Goal: Check status: Check status

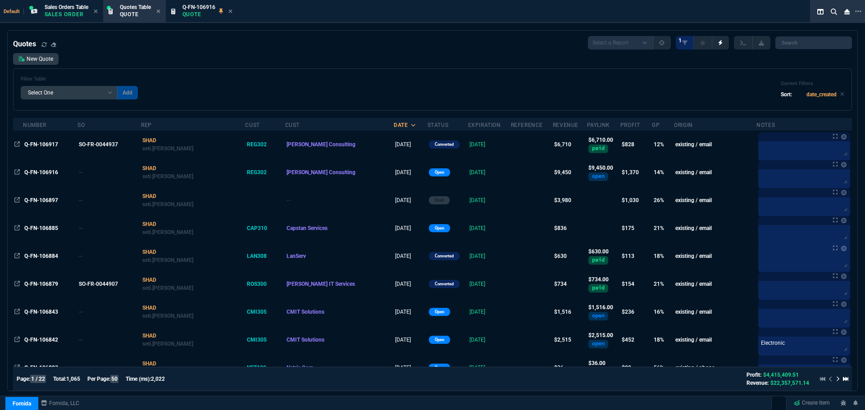
select select "4: SHAD"
select select
click at [62, 7] on span "Sales Orders Table" at bounding box center [67, 7] width 44 height 6
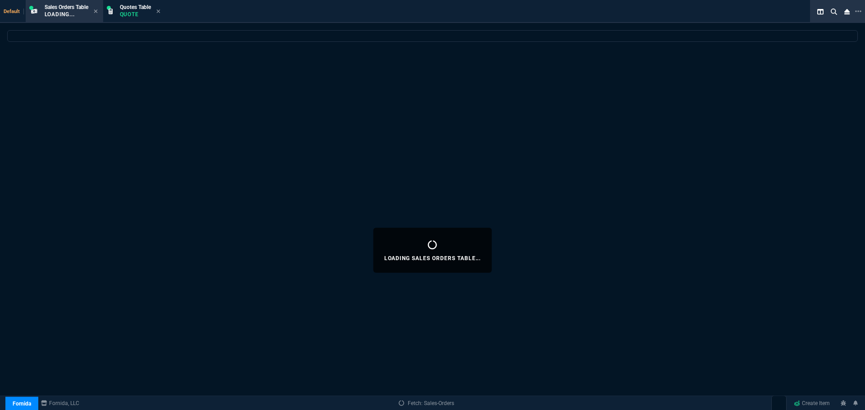
select select
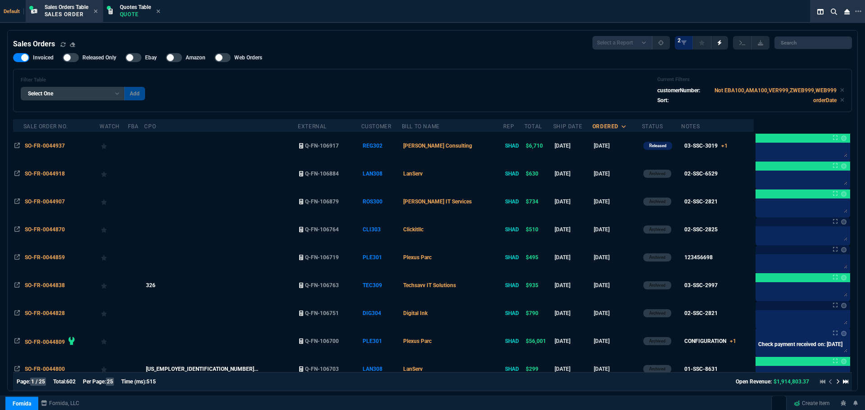
click at [47, 143] on span "SO-FR-0044937" at bounding box center [45, 146] width 40 height 6
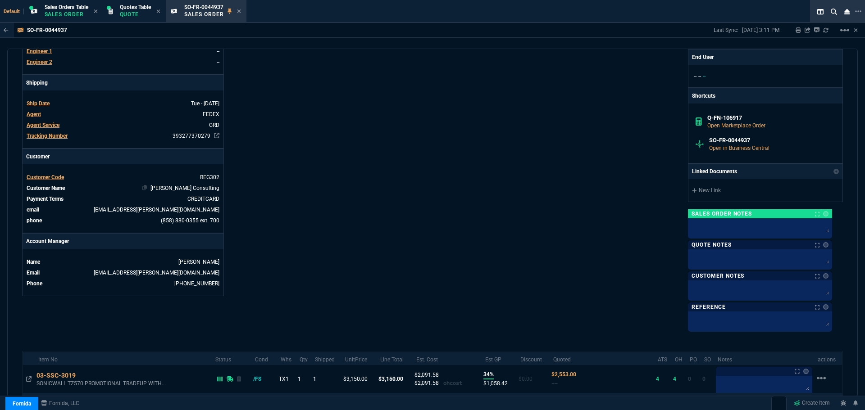
scroll to position [222, 0]
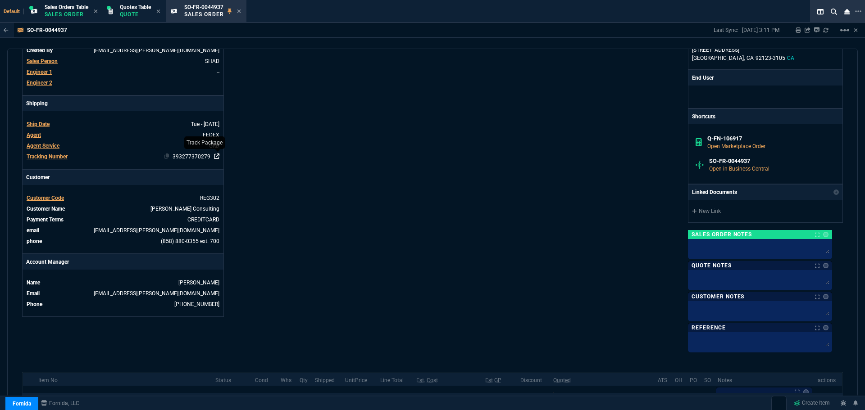
click at [218, 157] on icon at bounding box center [216, 156] width 5 height 5
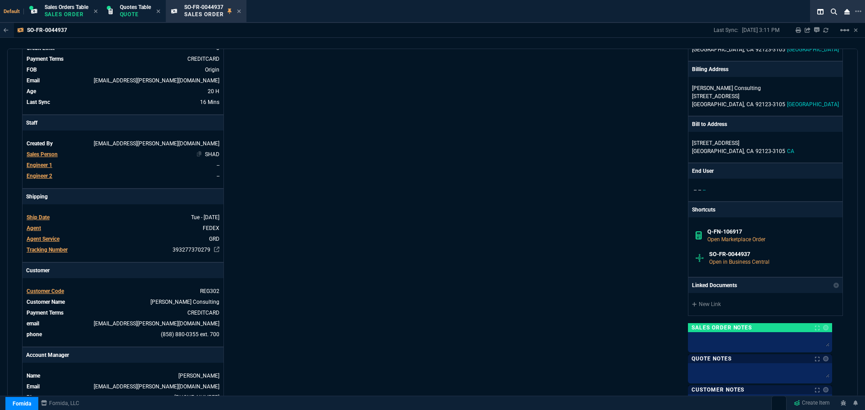
scroll to position [0, 0]
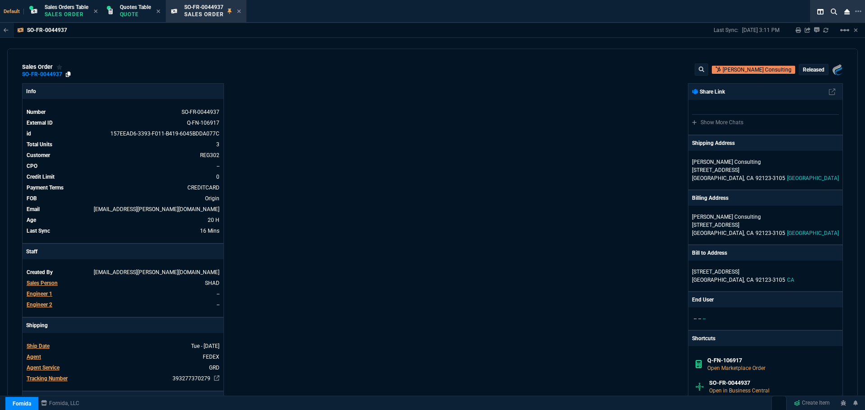
click at [68, 74] on icon at bounding box center [68, 74] width 5 height 5
click at [164, 379] on icon at bounding box center [166, 378] width 5 height 5
click at [241, 12] on icon at bounding box center [239, 11] width 4 height 4
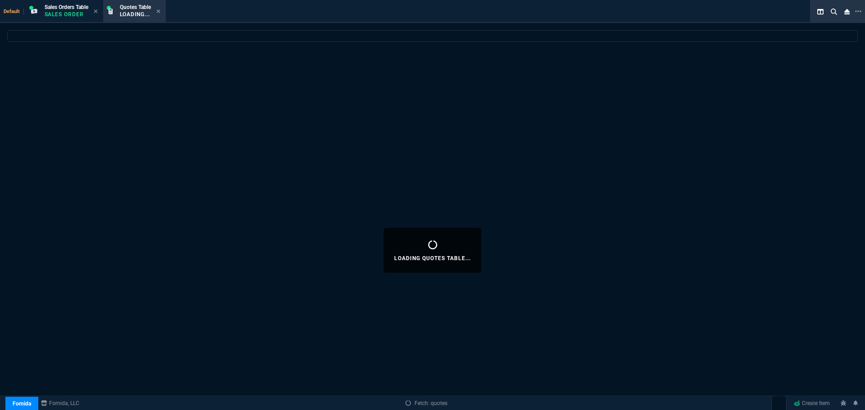
select select
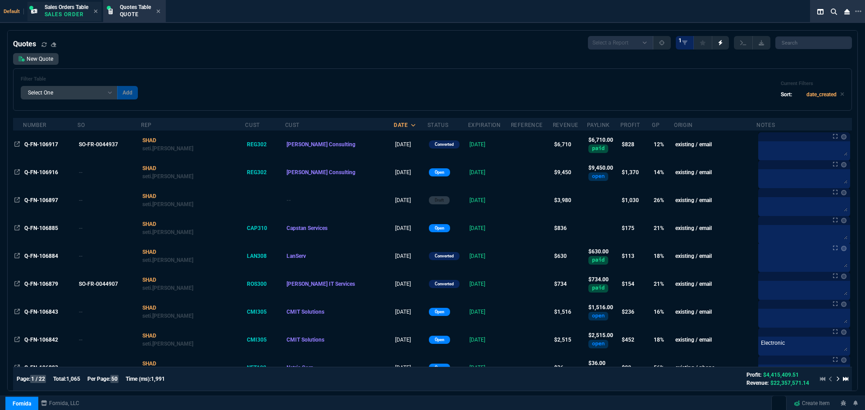
click at [78, 13] on p "Sales Order" at bounding box center [67, 14] width 44 height 7
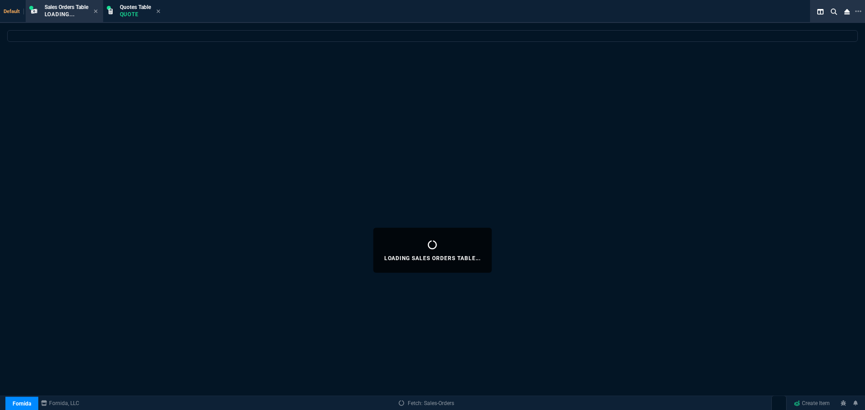
select select
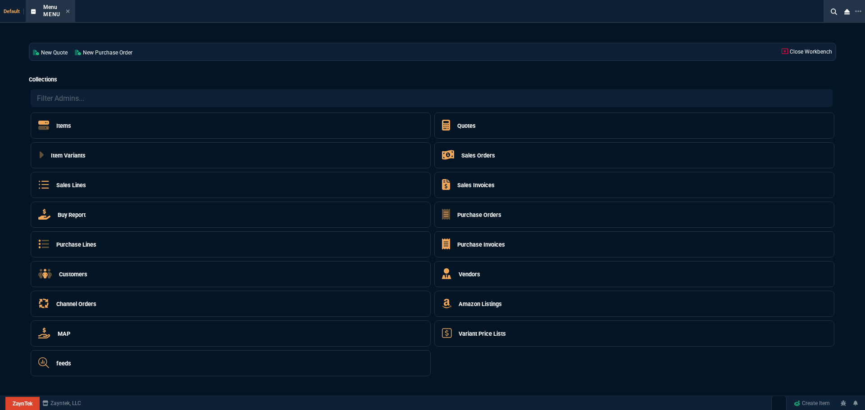
select select "4: SHAD"
click at [469, 155] on h5 "Sales Orders" at bounding box center [478, 155] width 34 height 9
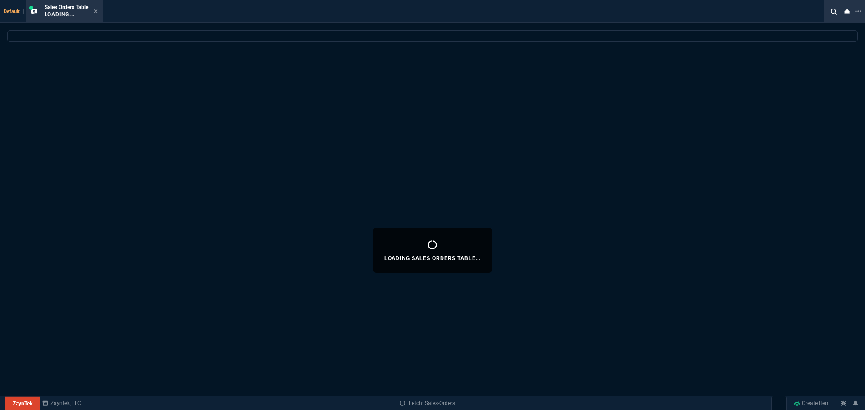
select select
